Goal: Transaction & Acquisition: Purchase product/service

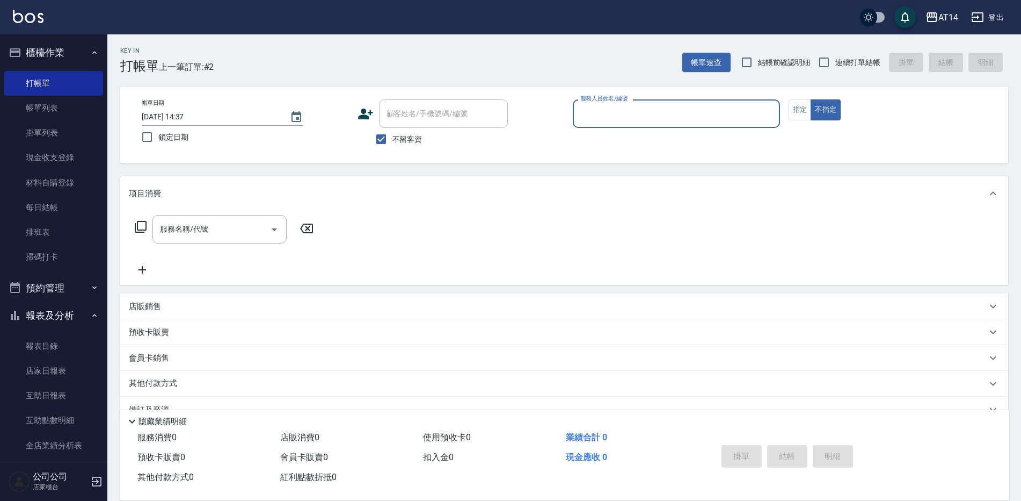
click at [56, 290] on button "預約管理" at bounding box center [53, 288] width 99 height 28
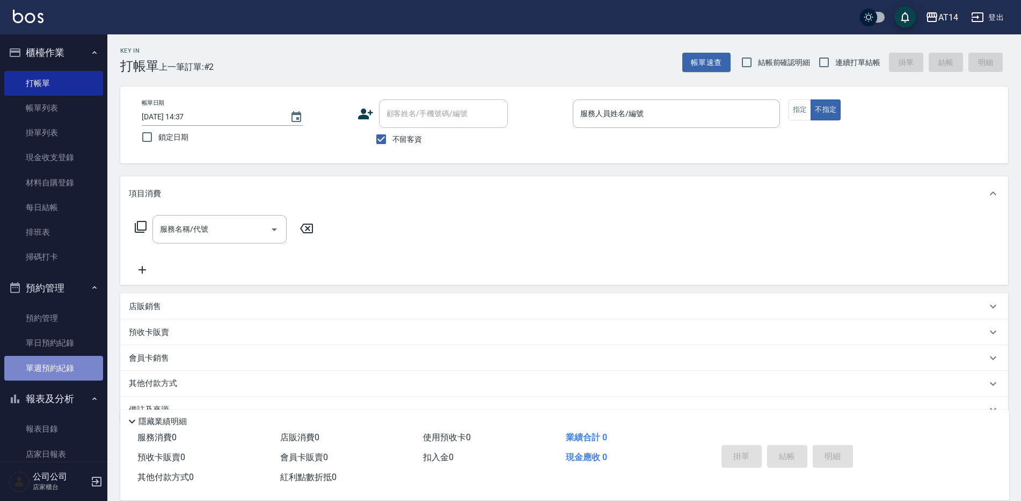
click at [85, 376] on link "單週預約紀錄" at bounding box center [53, 368] width 99 height 25
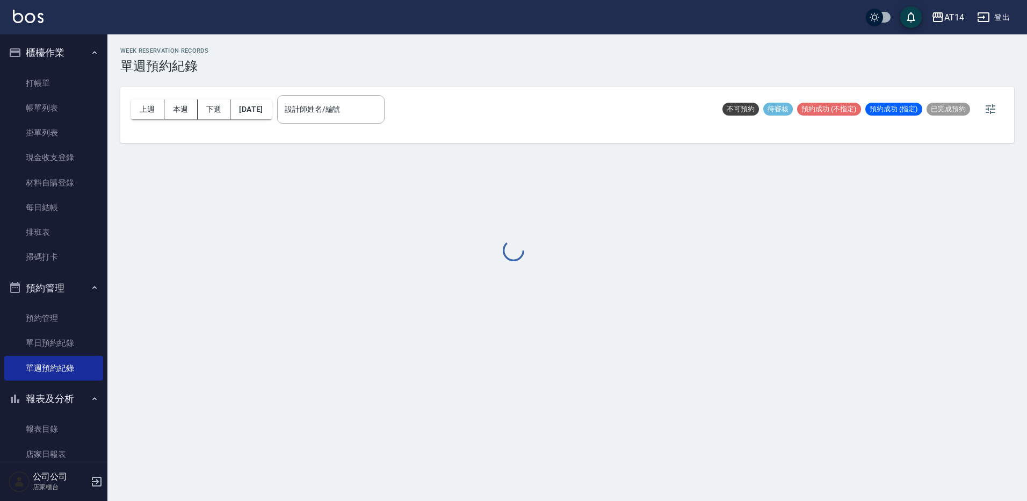
click at [306, 103] on div at bounding box center [513, 250] width 1027 height 501
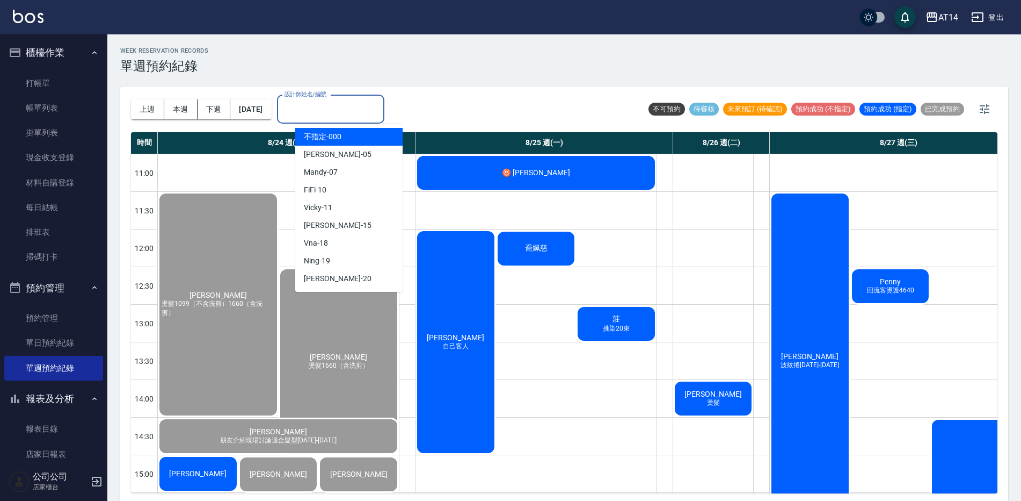
click at [311, 111] on input "設計師姓名/編號" at bounding box center [331, 109] width 98 height 19
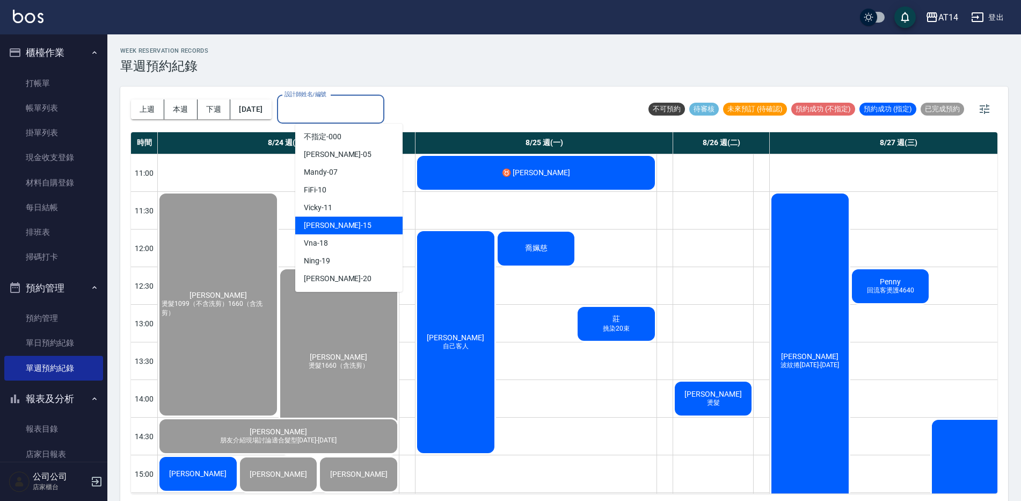
click at [374, 226] on div "Dora -15" at bounding box center [348, 225] width 107 height 18
type input "Dora-15"
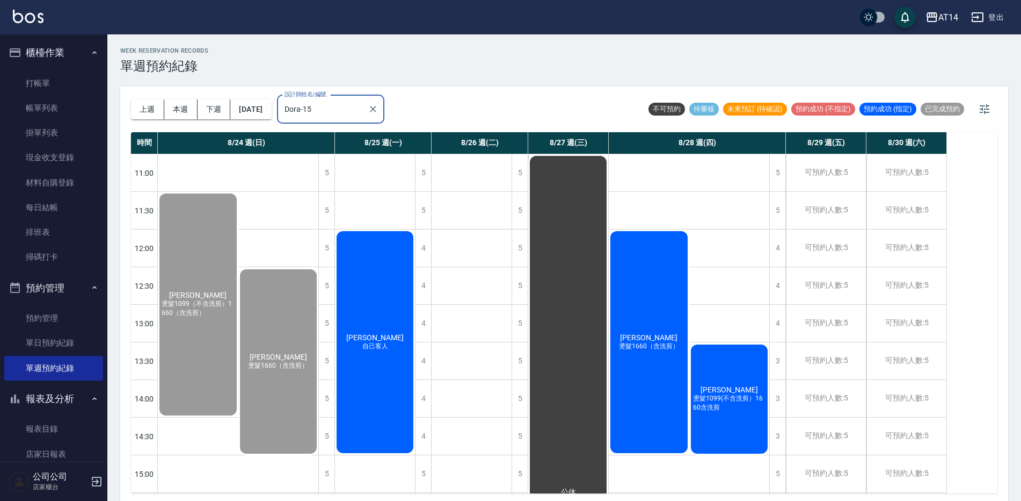
click at [238, 357] on div "許智皓 自己客人" at bounding box center [198, 304] width 81 height 225
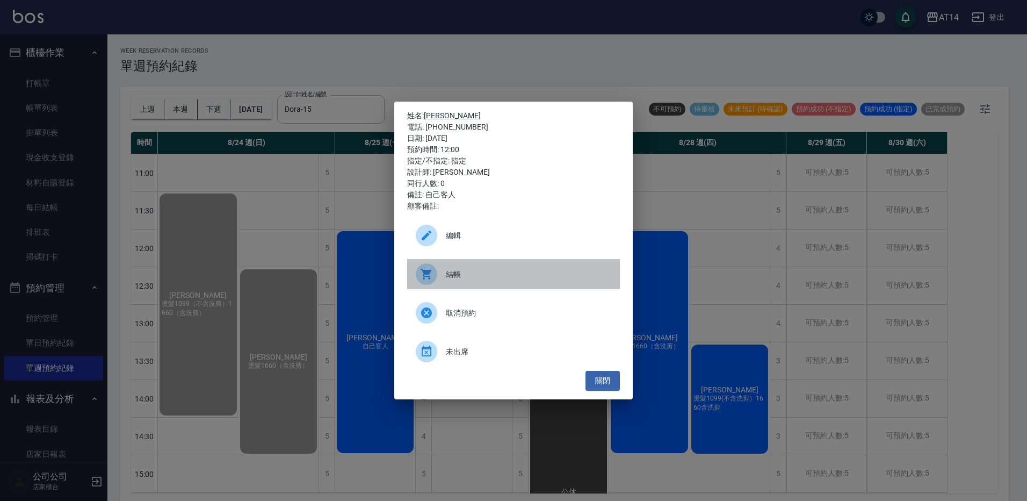
click at [462, 281] on div "結帳" at bounding box center [513, 274] width 213 height 30
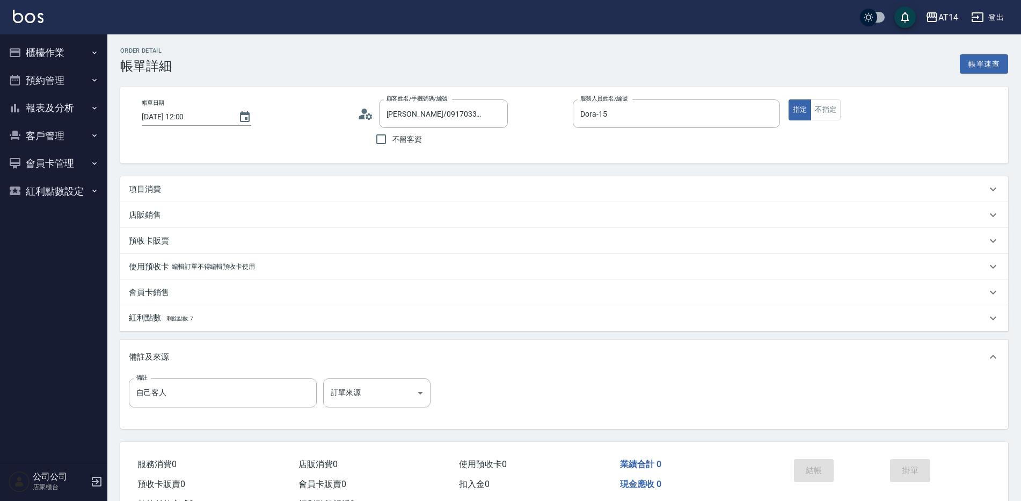
click at [150, 183] on div "項目消費" at bounding box center [564, 189] width 888 height 26
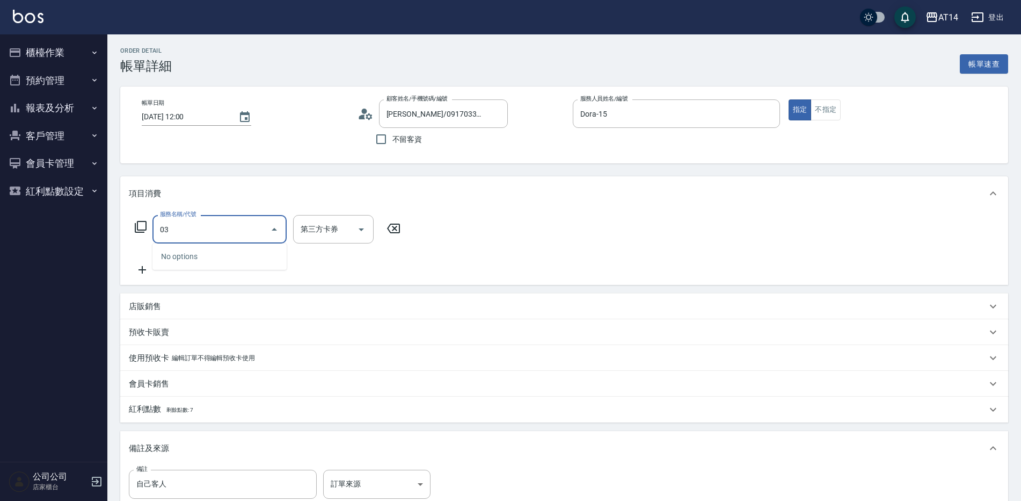
type input "031"
type input "3"
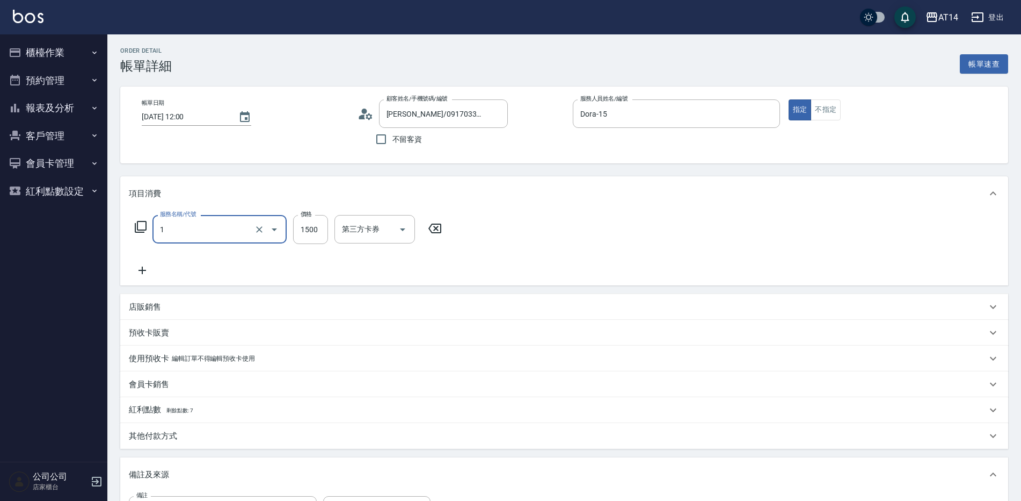
type input "12"
type input "0"
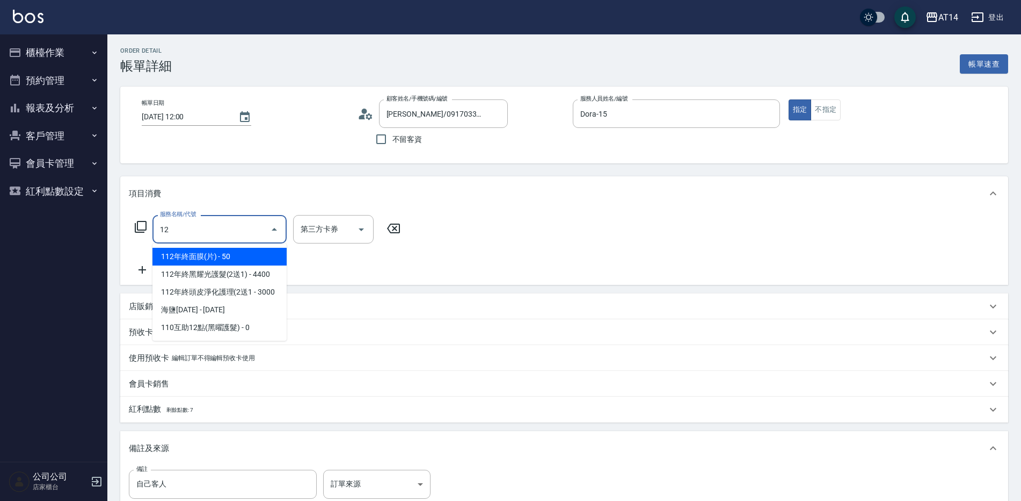
type input "1"
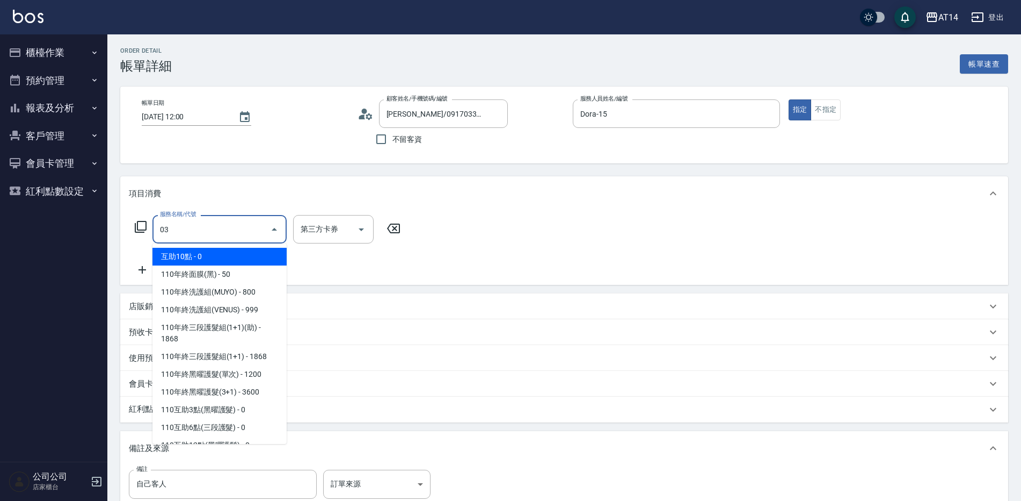
type input "031"
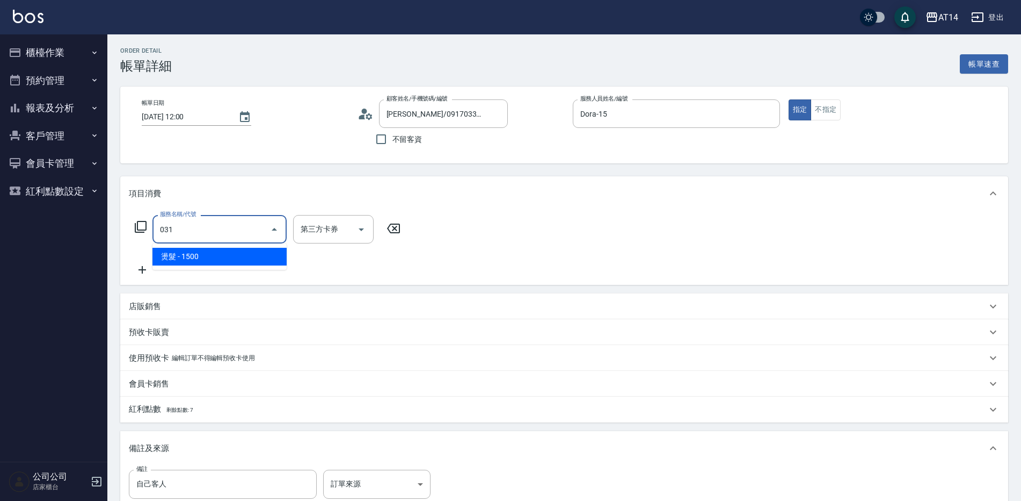
type input "3"
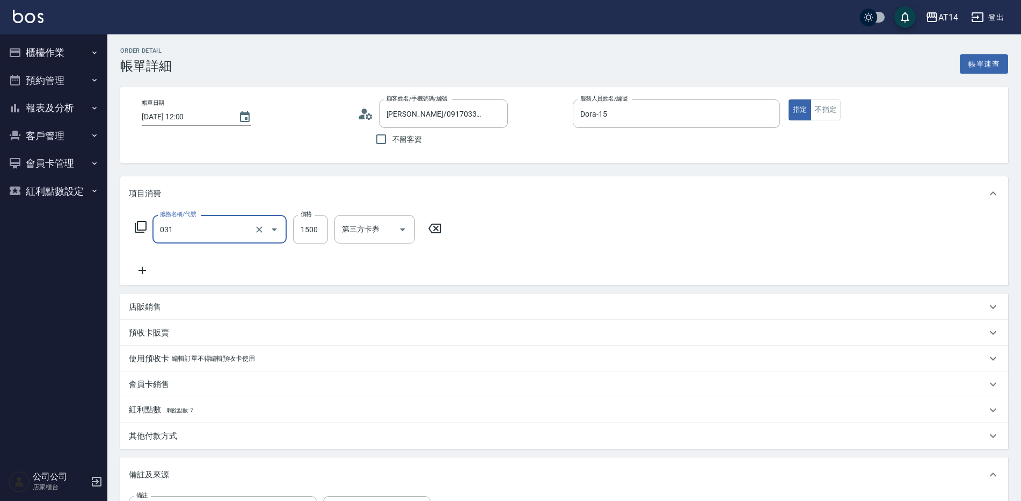
type input "燙髮(031)"
type input "0"
type input "300"
type input "1"
type input "3000"
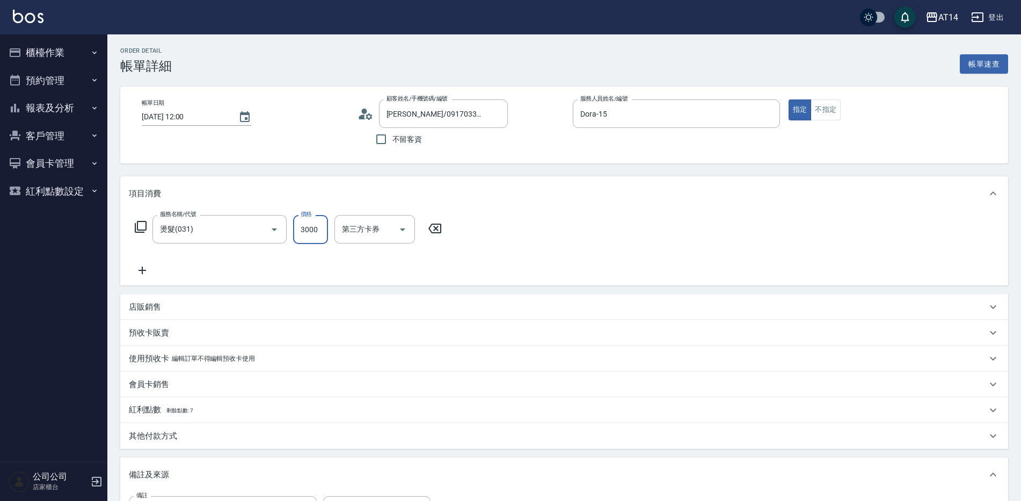
type input "6"
type input "3000"
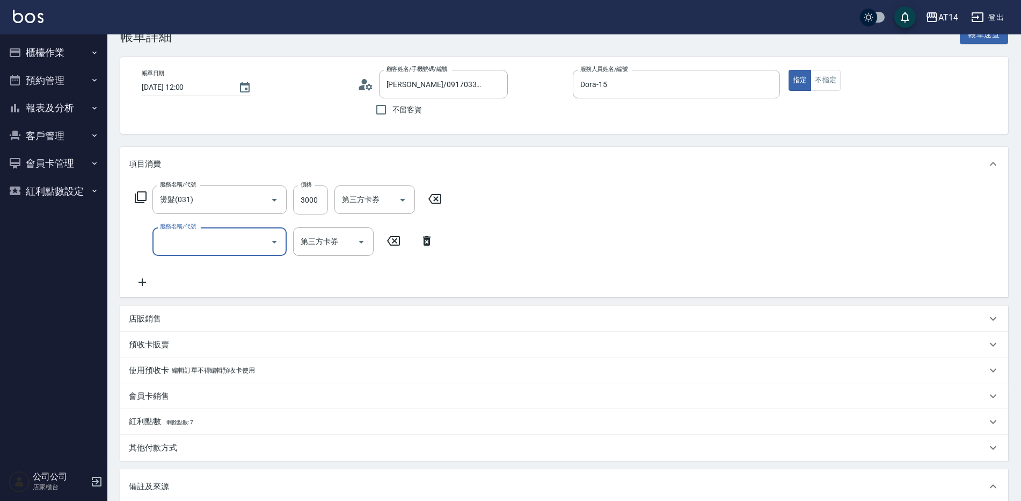
scroll to position [107, 0]
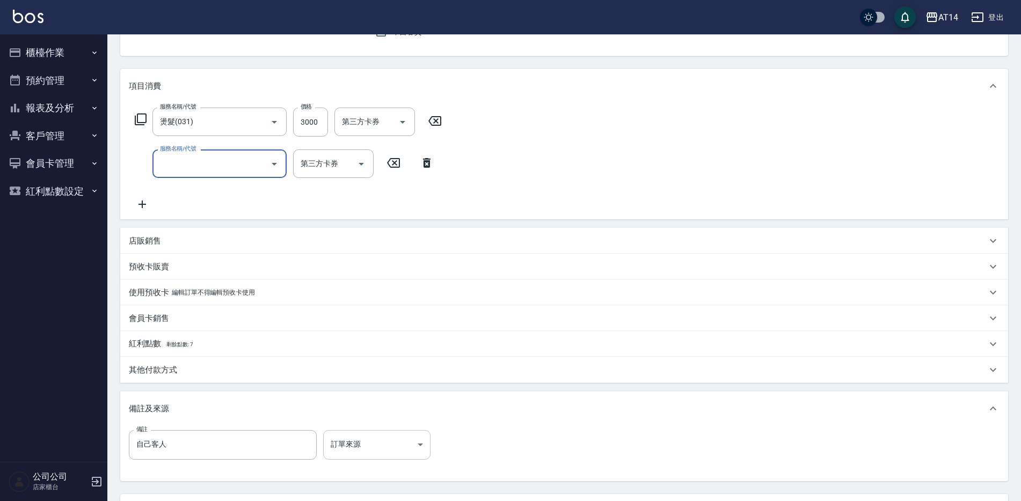
click at [385, 437] on body "AT14 登出 櫃檯作業 打帳單 帳單列表 掛單列表 現金收支登錄 材料自購登錄 每日結帳 排班表 掃碼打卡 預約管理 預約管理 單日預約紀錄 單週預約紀錄 …" at bounding box center [510, 242] width 1021 height 699
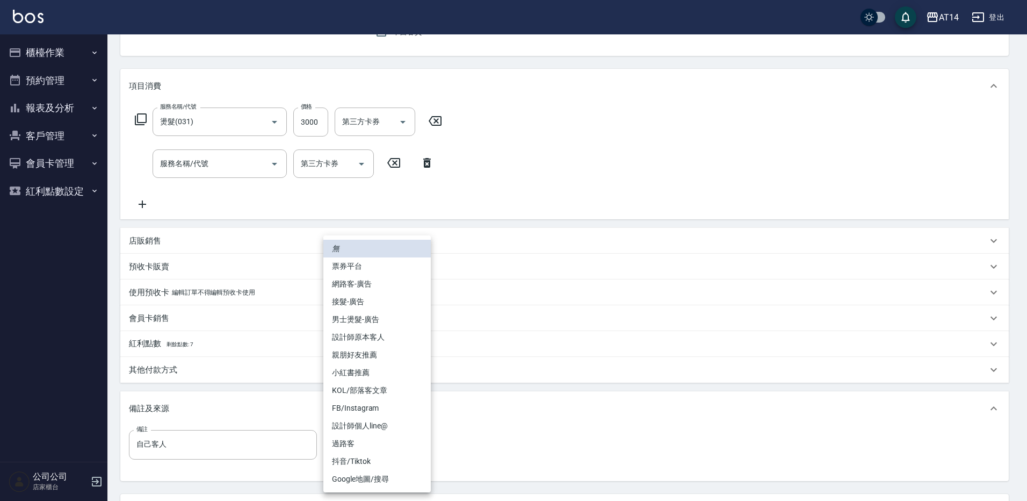
click at [417, 335] on li "設計師原本客人" at bounding box center [376, 337] width 107 height 18
type input "設計師原本客人"
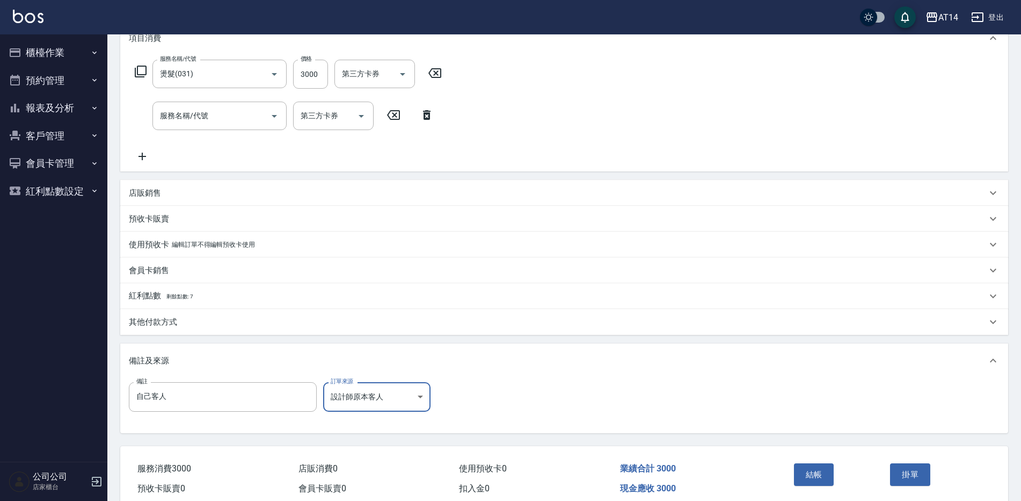
scroll to position [204, 0]
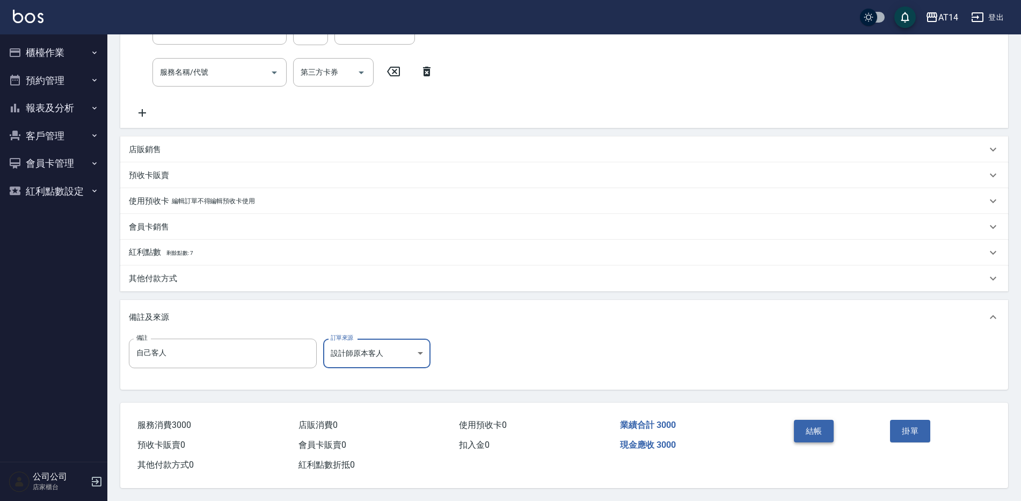
click at [802, 423] on button "結帳" at bounding box center [814, 430] width 40 height 23
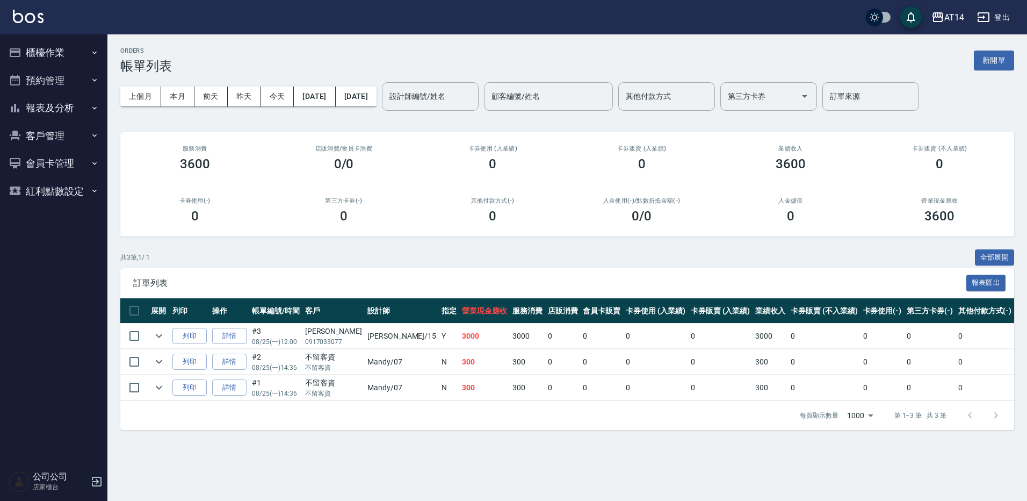
click at [50, 48] on button "櫃檯作業" at bounding box center [53, 53] width 99 height 28
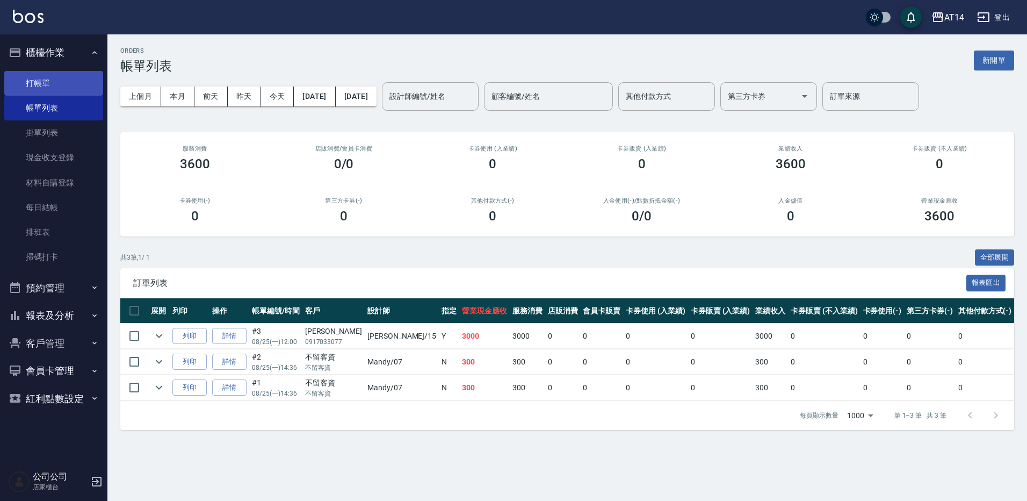
click at [77, 79] on link "打帳單" at bounding box center [53, 83] width 99 height 25
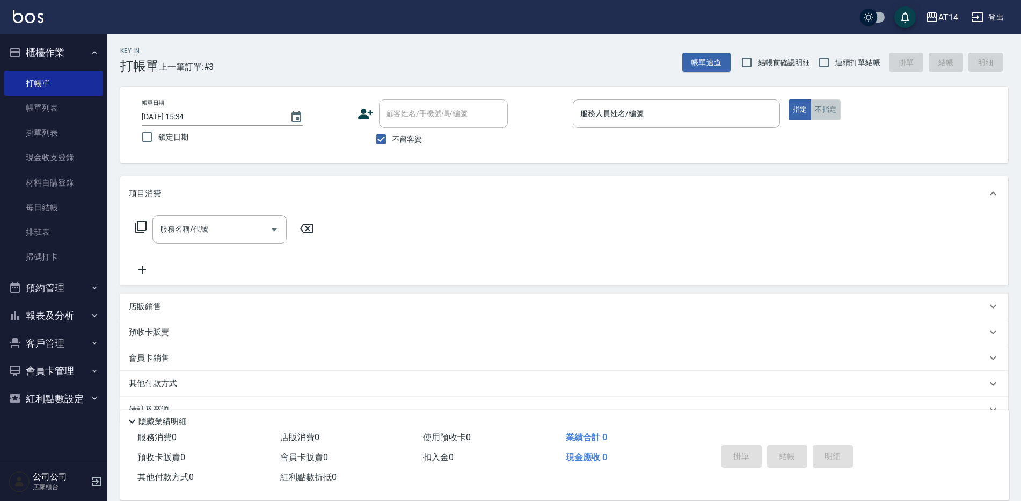
drag, startPoint x: 830, startPoint y: 109, endPoint x: 777, endPoint y: 112, distance: 52.7
click at [829, 109] on button "不指定" at bounding box center [826, 109] width 30 height 21
click at [723, 114] on input "服務人員姓名/編號" at bounding box center [677, 113] width 198 height 19
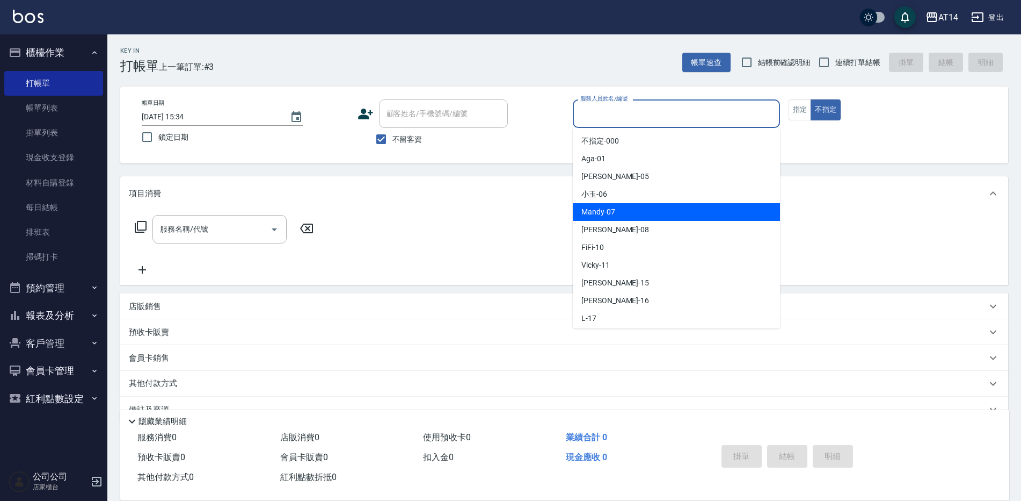
click at [636, 211] on div "Mandy -07" at bounding box center [676, 212] width 207 height 18
type input "Mandy-07"
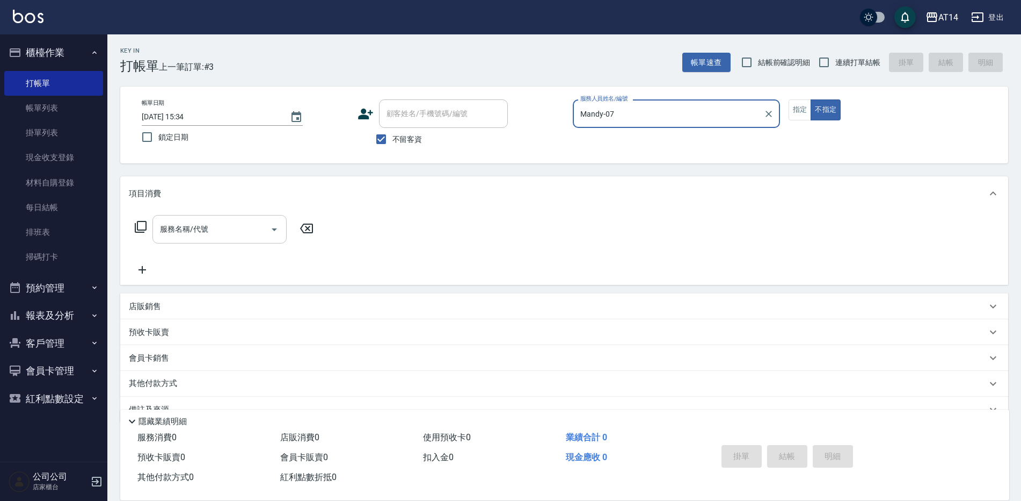
click at [270, 223] on icon "Open" at bounding box center [274, 229] width 13 height 13
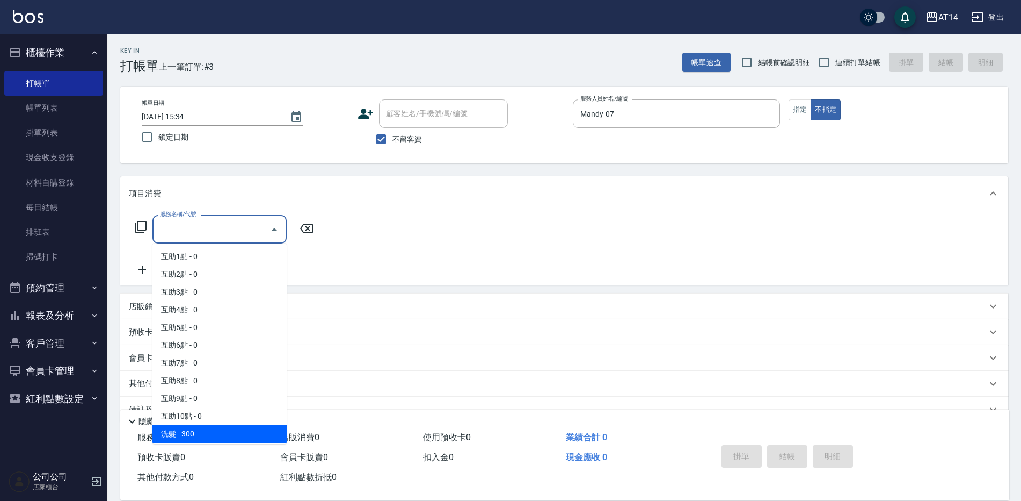
click at [171, 430] on span "洗髮 - 300" at bounding box center [220, 434] width 134 height 18
type input "洗髮(011)"
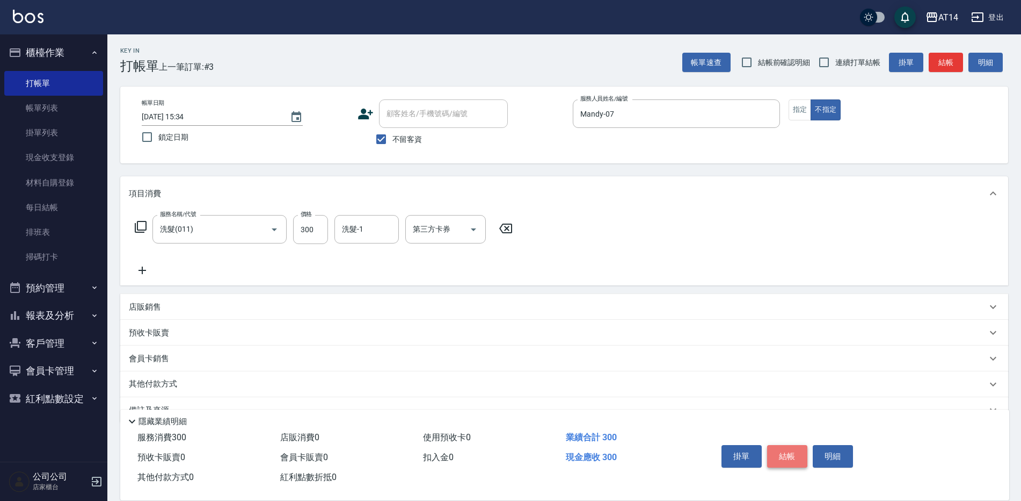
click at [789, 454] on button "結帳" at bounding box center [787, 456] width 40 height 23
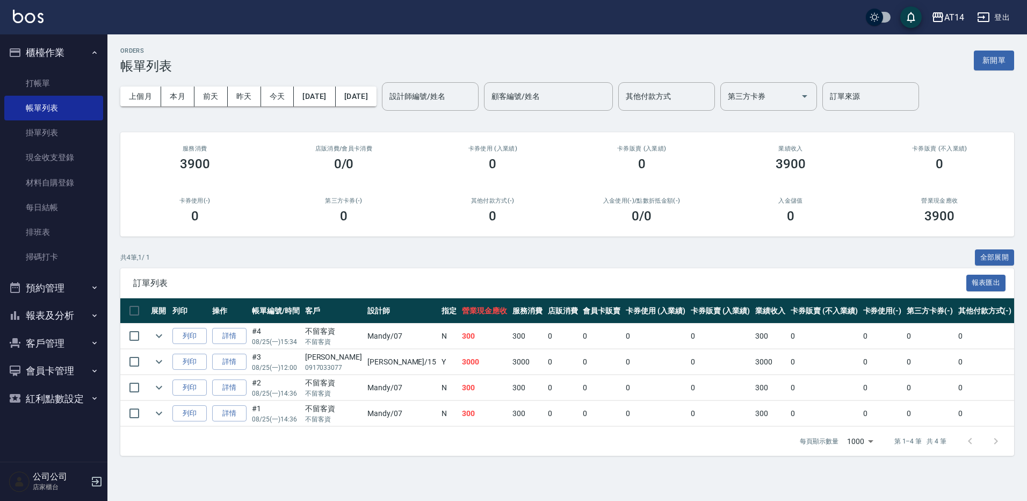
click at [62, 287] on button "預約管理" at bounding box center [53, 288] width 99 height 28
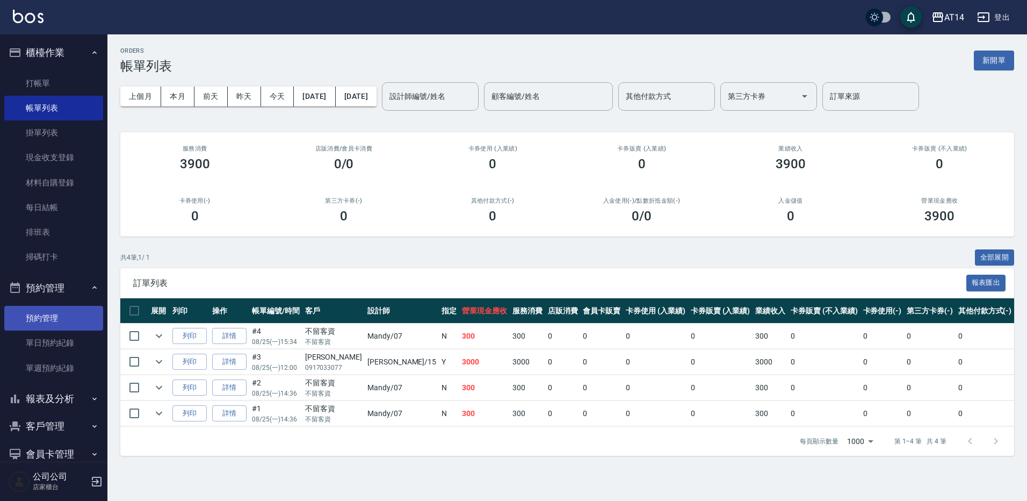
click at [66, 317] on link "預約管理" at bounding box center [53, 318] width 99 height 25
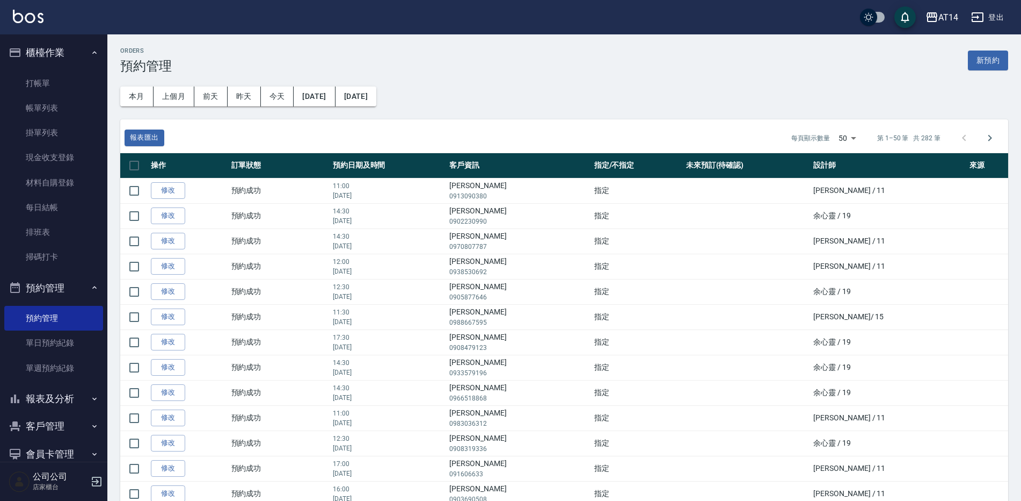
click at [63, 54] on button "櫃檯作業" at bounding box center [53, 53] width 99 height 28
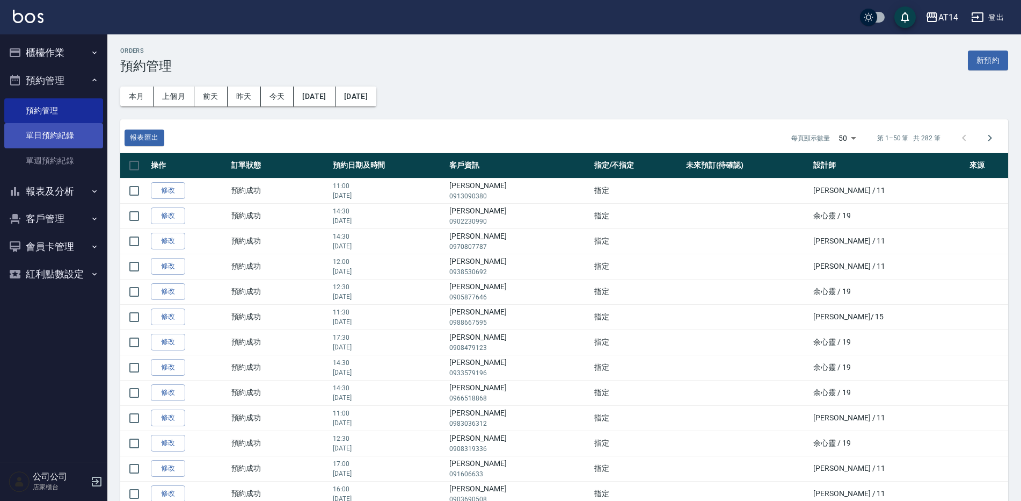
click at [85, 133] on link "單日預約紀錄" at bounding box center [53, 135] width 99 height 25
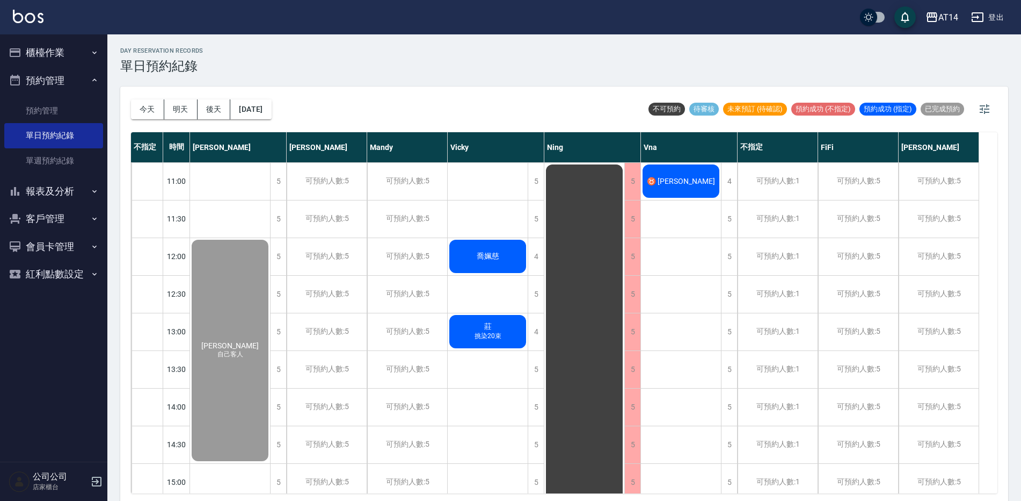
click at [270, 238] on div "♉ [PERSON_NAME]" at bounding box center [230, 350] width 80 height 224
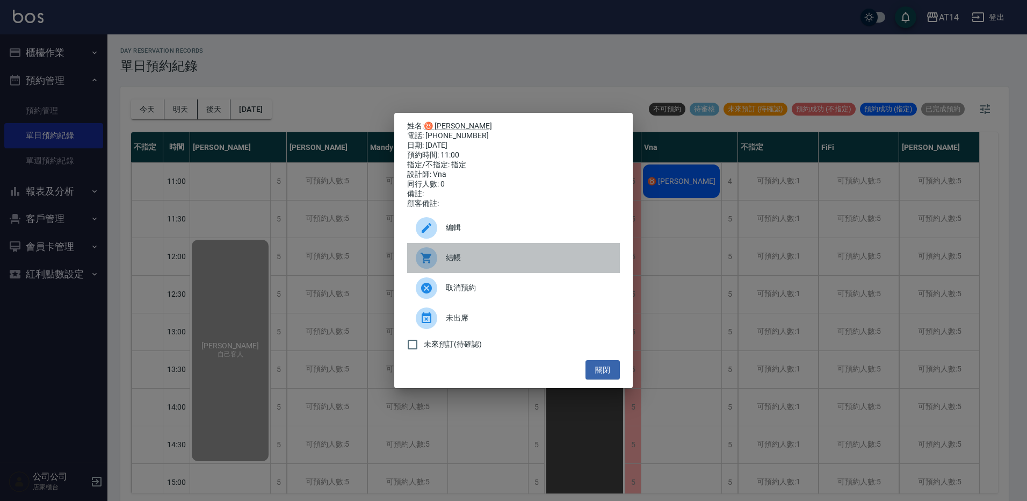
click at [460, 262] on span "結帳" at bounding box center [528, 257] width 165 height 11
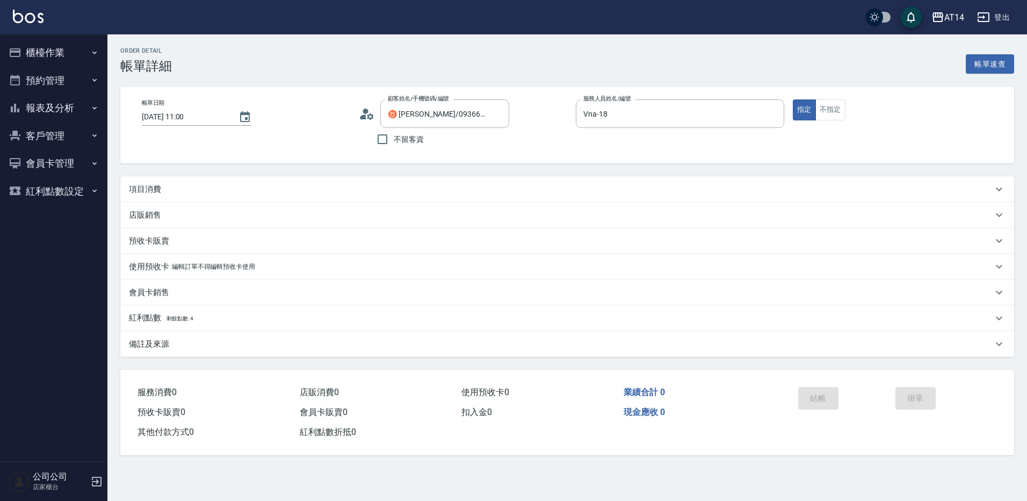
click at [197, 195] on div "項目消費" at bounding box center [567, 189] width 894 height 26
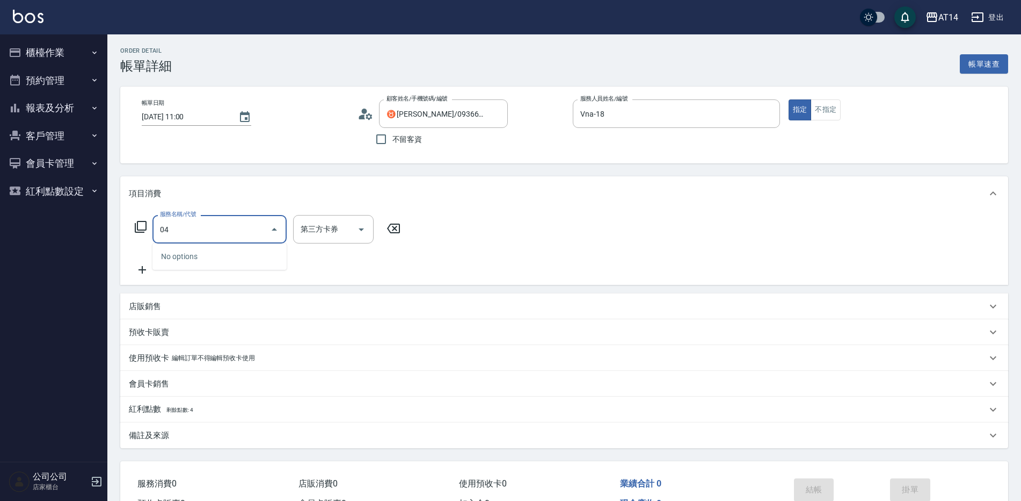
type input "041"
click at [197, 259] on span "染髮 - 1500" at bounding box center [220, 257] width 134 height 18
type input "3"
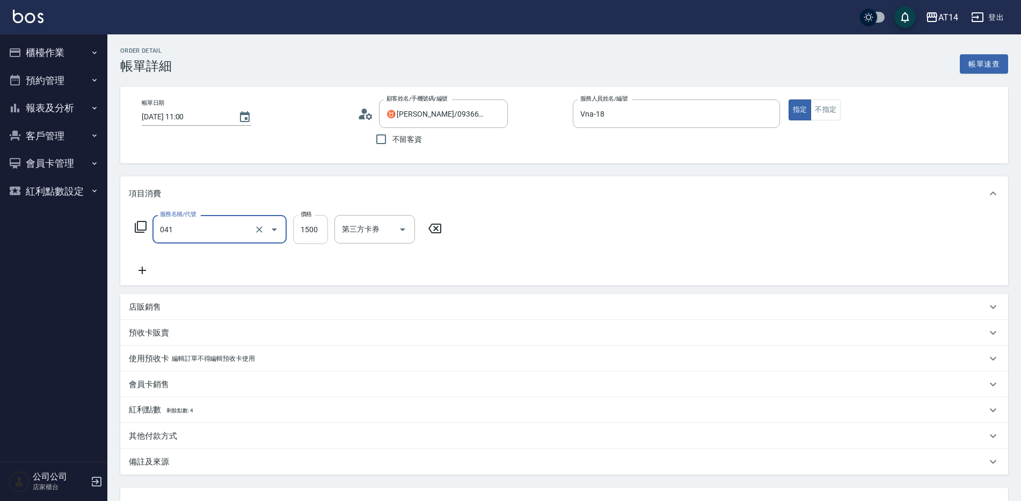
type input "染髮(041)"
click at [323, 230] on input "1500" at bounding box center [310, 229] width 35 height 29
type input "2"
type input "0"
type input "2099"
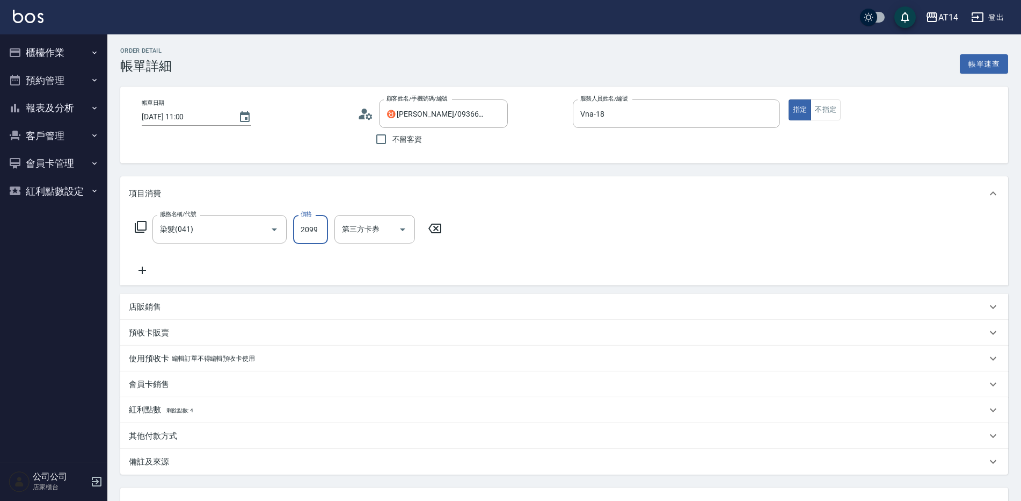
type input "4"
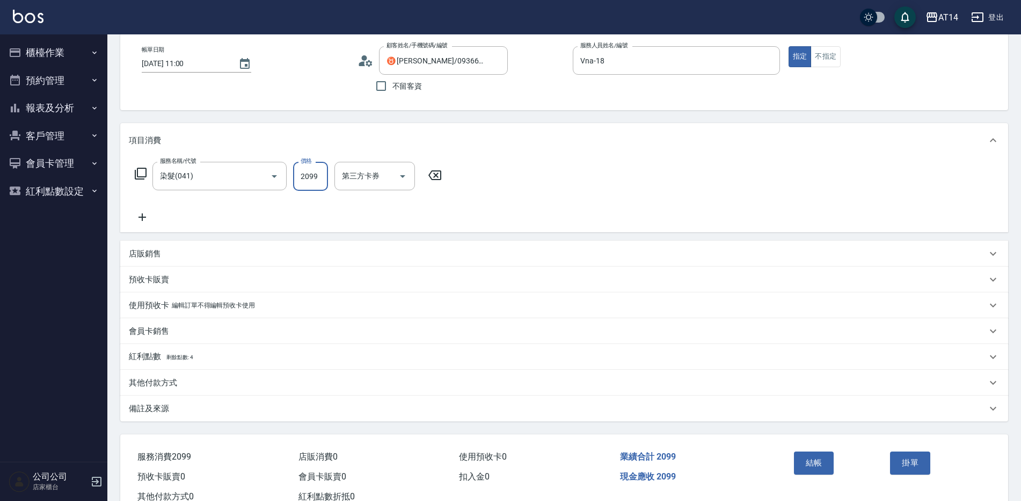
scroll to position [90, 0]
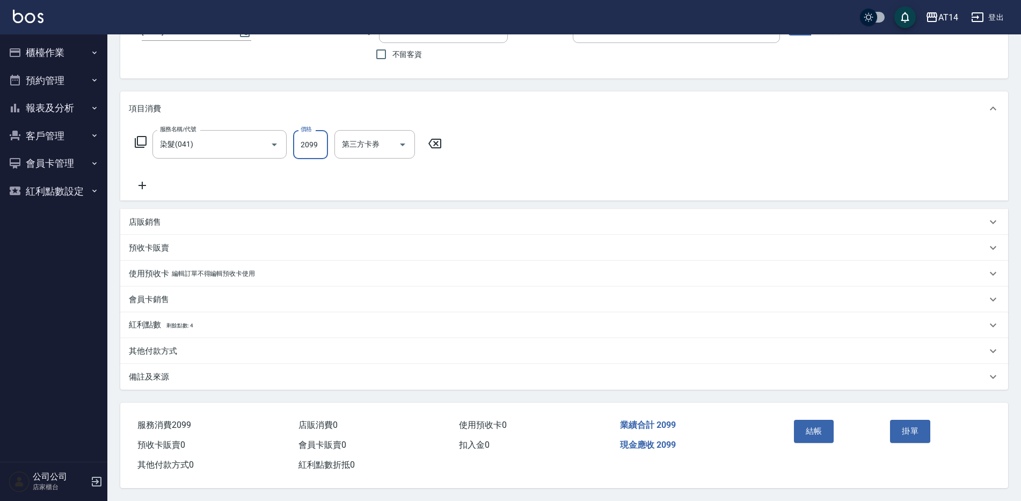
type input "2099"
click at [208, 354] on div "其他付款方式" at bounding box center [564, 351] width 888 height 26
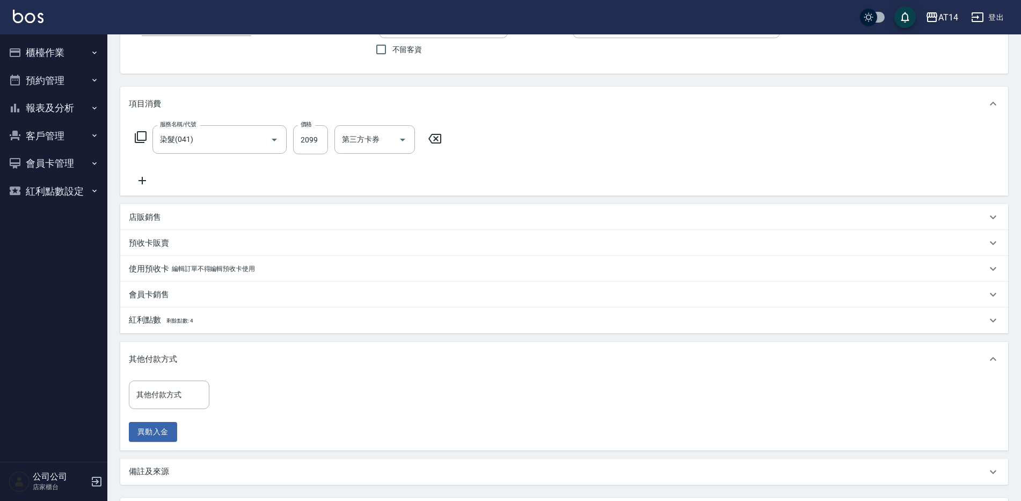
click at [188, 311] on div "紅利點數 剩餘點數: 4" at bounding box center [564, 320] width 888 height 26
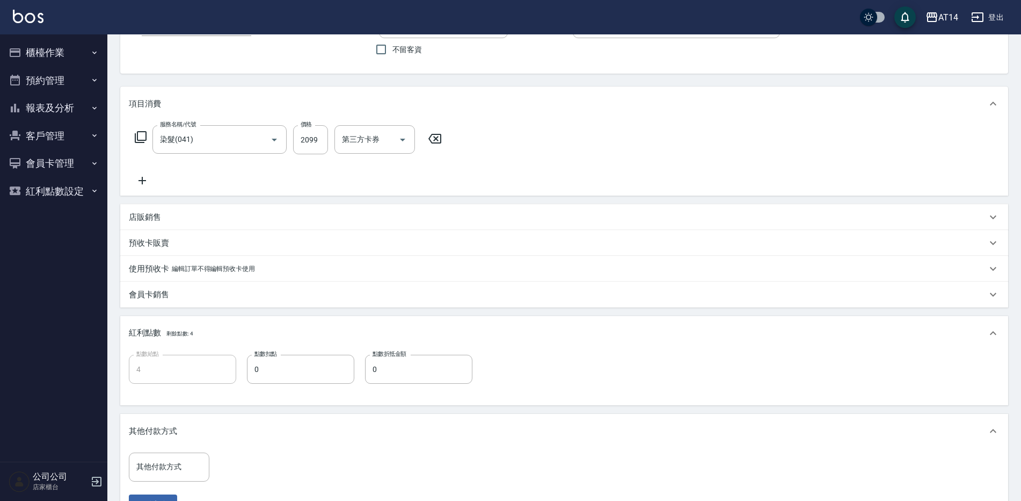
click at [179, 318] on div "紅利點數 剩餘點數: 4" at bounding box center [564, 333] width 888 height 34
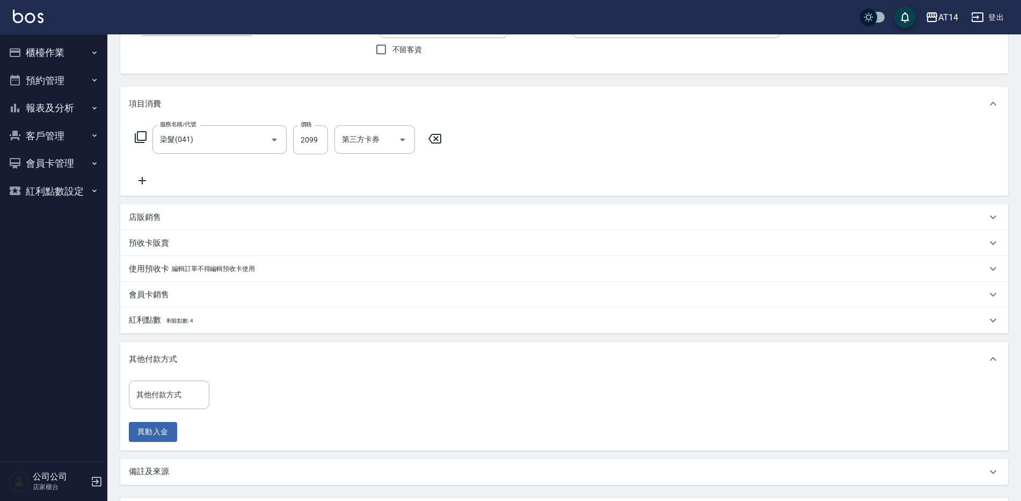
click at [190, 365] on div "其他付款方式" at bounding box center [564, 359] width 888 height 34
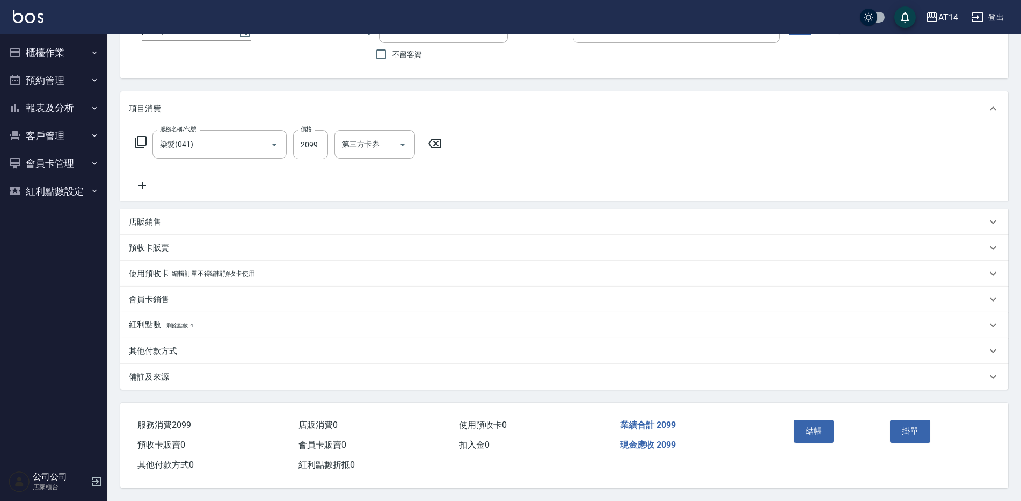
click at [184, 377] on div "備註及來源" at bounding box center [558, 376] width 858 height 11
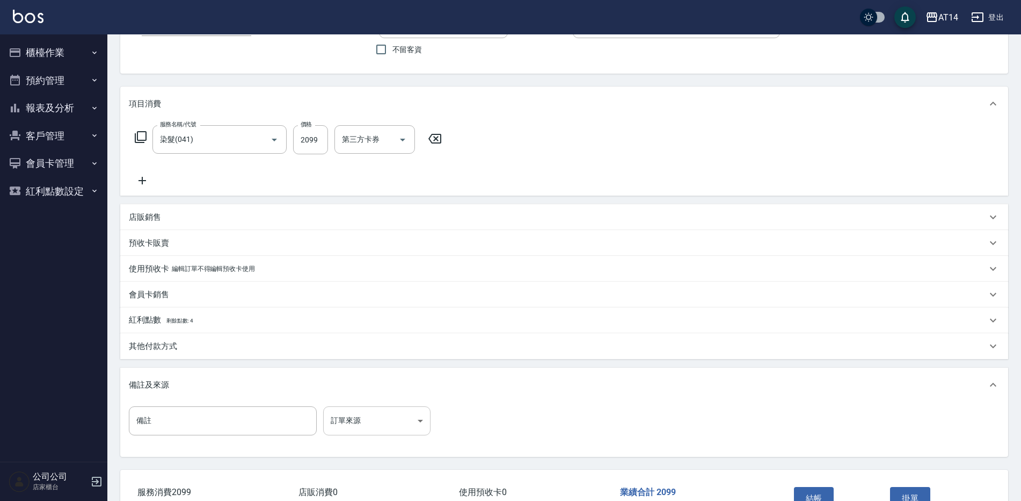
click at [337, 426] on body "AT14 登出 櫃檯作業 打帳單 帳單列表 掛單列表 現金收支登錄 材料自購登錄 每日結帳 排班表 掃碼打卡 預約管理 預約管理 單日預約紀錄 單週預約紀錄 …" at bounding box center [510, 238] width 1021 height 657
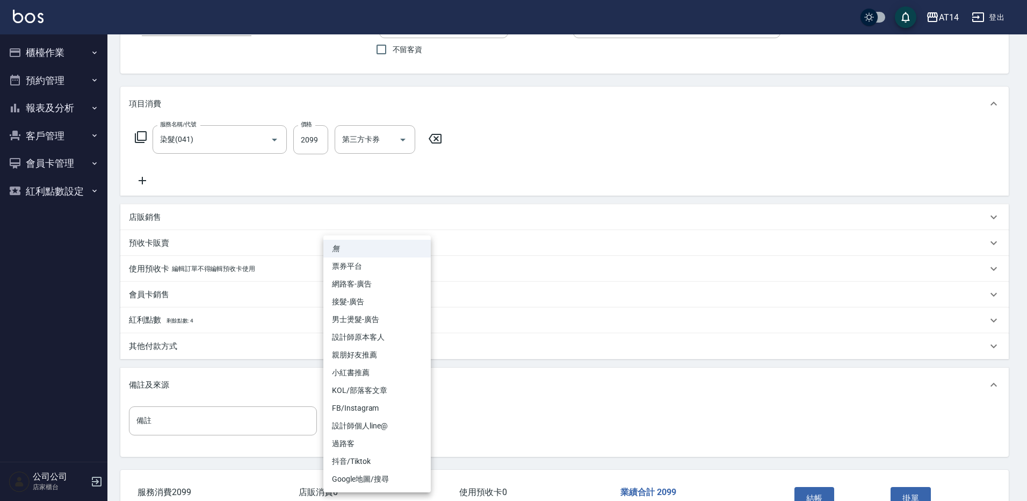
click at [380, 332] on li "設計師原本客人" at bounding box center [376, 337] width 107 height 18
type input "設計師原本客人"
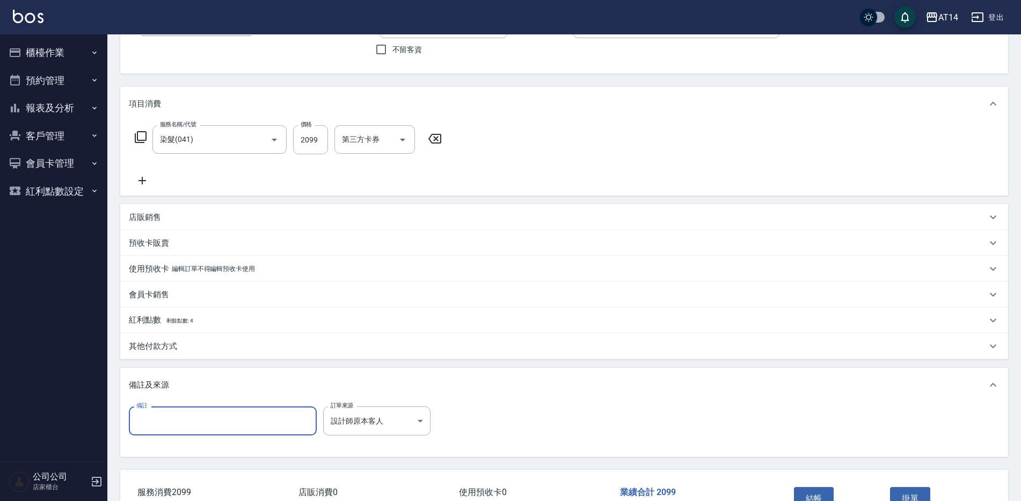
click at [226, 413] on input "備註" at bounding box center [223, 420] width 188 height 29
type input "末五碼 97164"
click at [195, 351] on div "其他付款方式" at bounding box center [564, 346] width 888 height 26
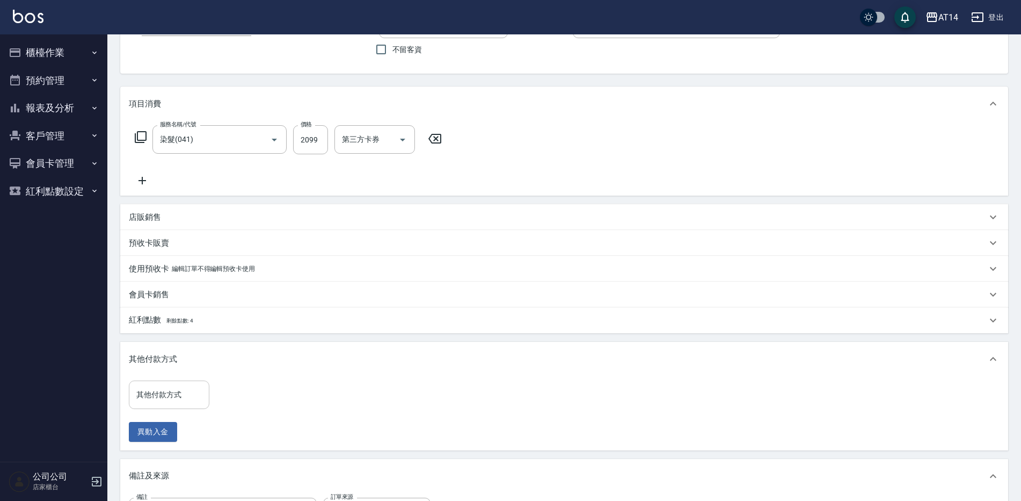
click at [184, 394] on input "其他付款方式" at bounding box center [169, 394] width 71 height 19
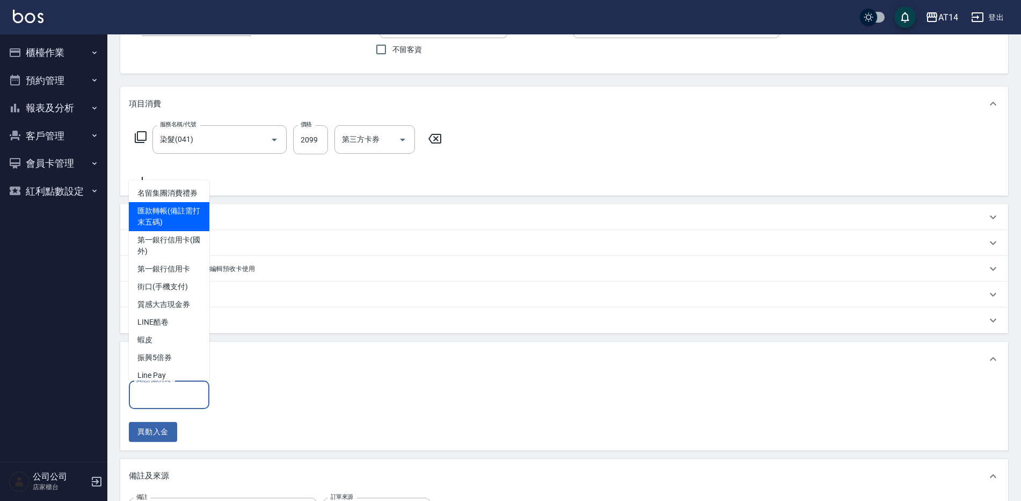
click at [185, 230] on span "匯款轉帳(備註需打末五碼)" at bounding box center [169, 216] width 81 height 29
type input "匯款轉帳(備註需打末五碼)"
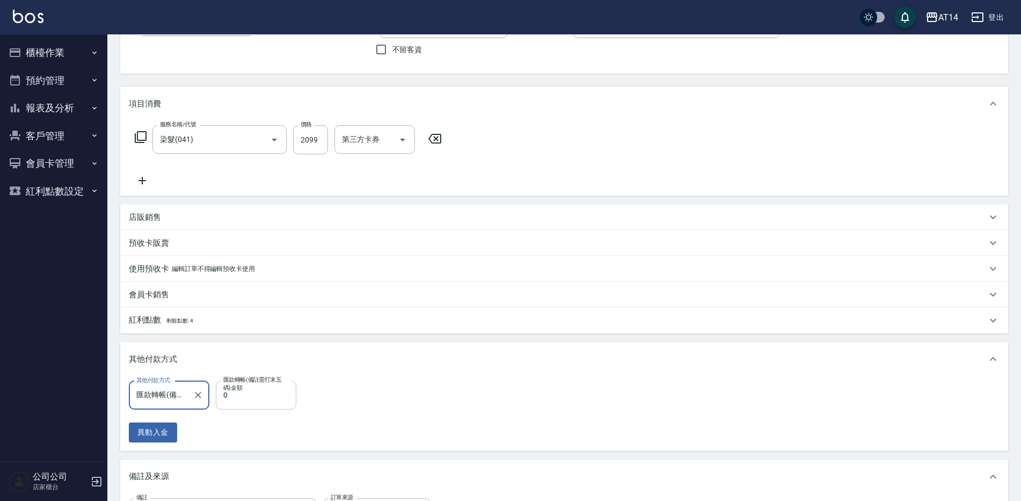
click at [233, 398] on input "0" at bounding box center [256, 394] width 81 height 29
type input "2099"
type input "0"
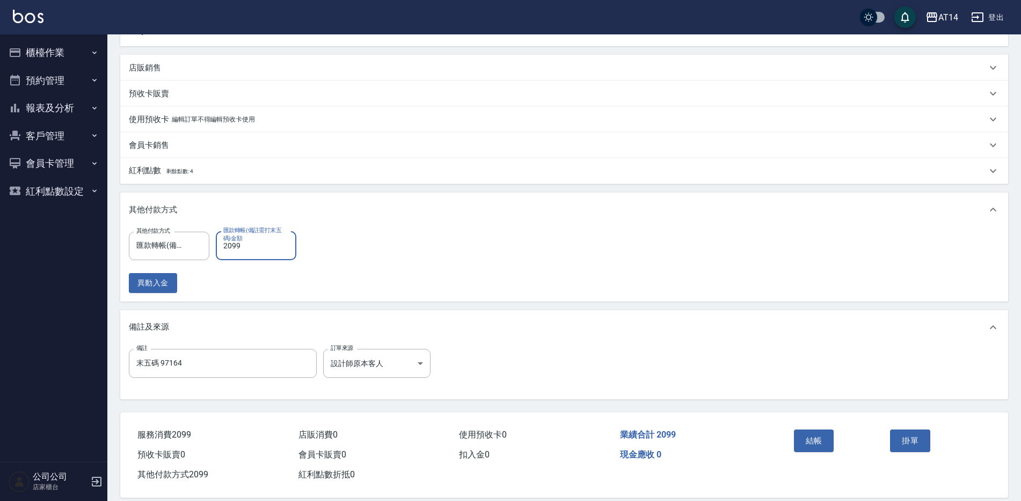
scroll to position [251, 0]
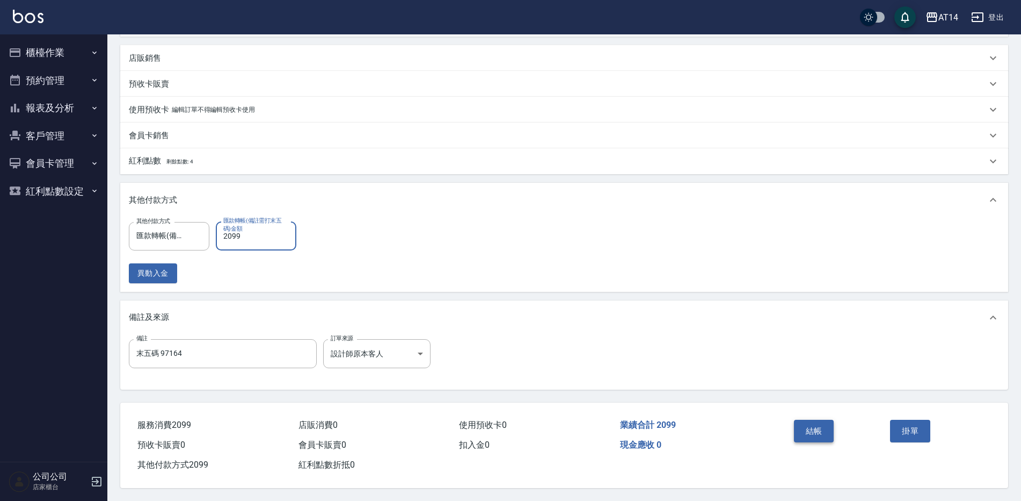
type input "2099"
click at [812, 419] on button "結帳" at bounding box center [814, 430] width 40 height 23
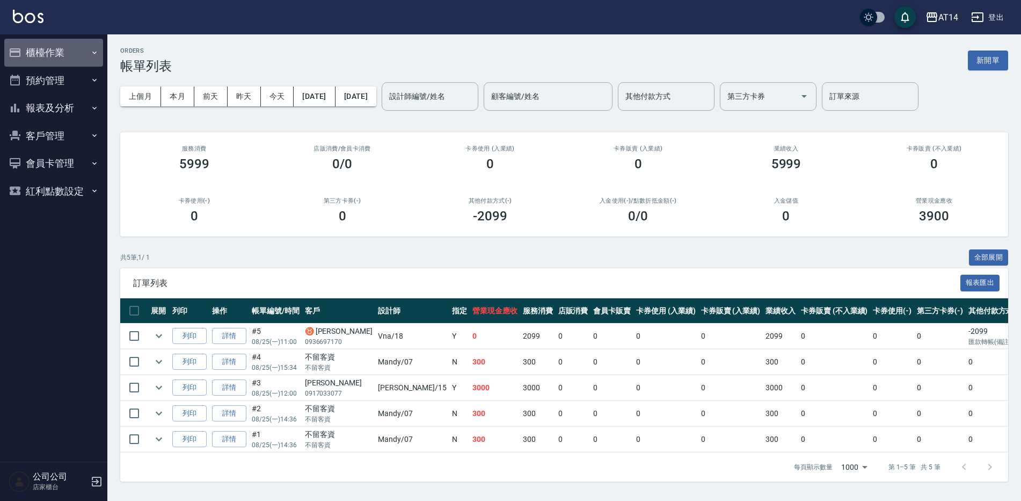
click at [53, 48] on button "櫃檯作業" at bounding box center [53, 53] width 99 height 28
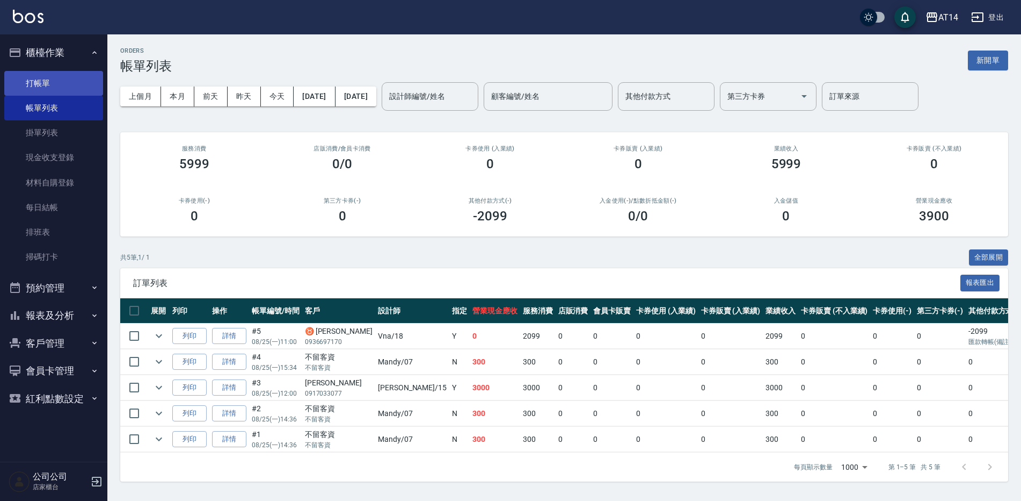
click at [42, 83] on link "打帳單" at bounding box center [53, 83] width 99 height 25
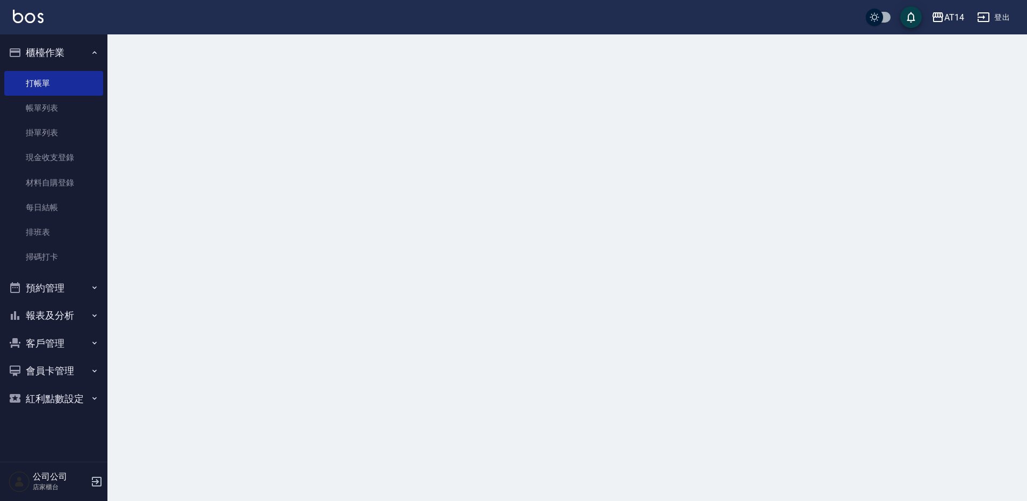
click at [55, 42] on button "櫃檯作業" at bounding box center [53, 53] width 99 height 28
